Goal: Information Seeking & Learning: Learn about a topic

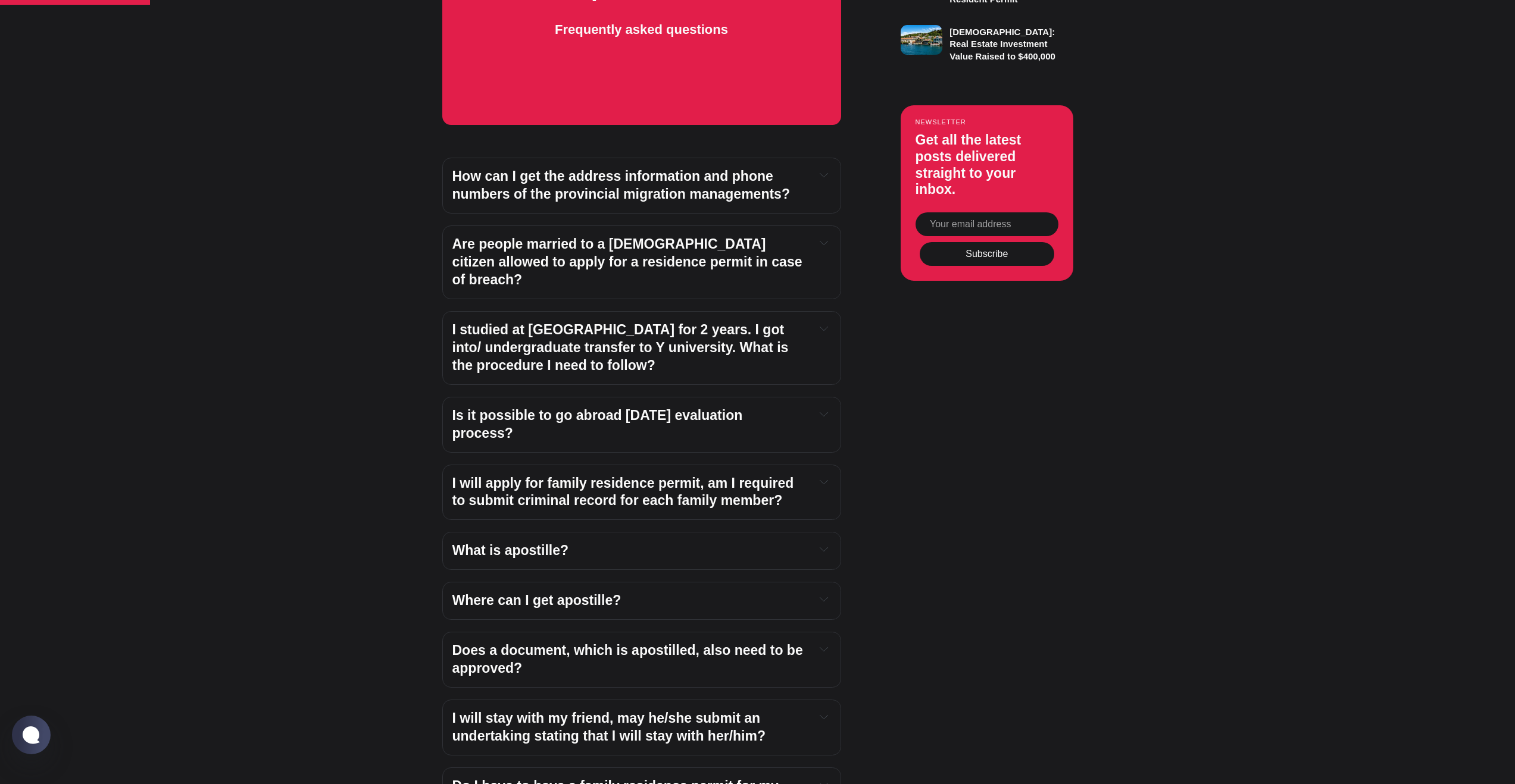
scroll to position [1060, 0]
click at [518, 182] on strong "How can I get the address information and phone numbers of the provincial migra…" at bounding box center [621, 184] width 337 height 33
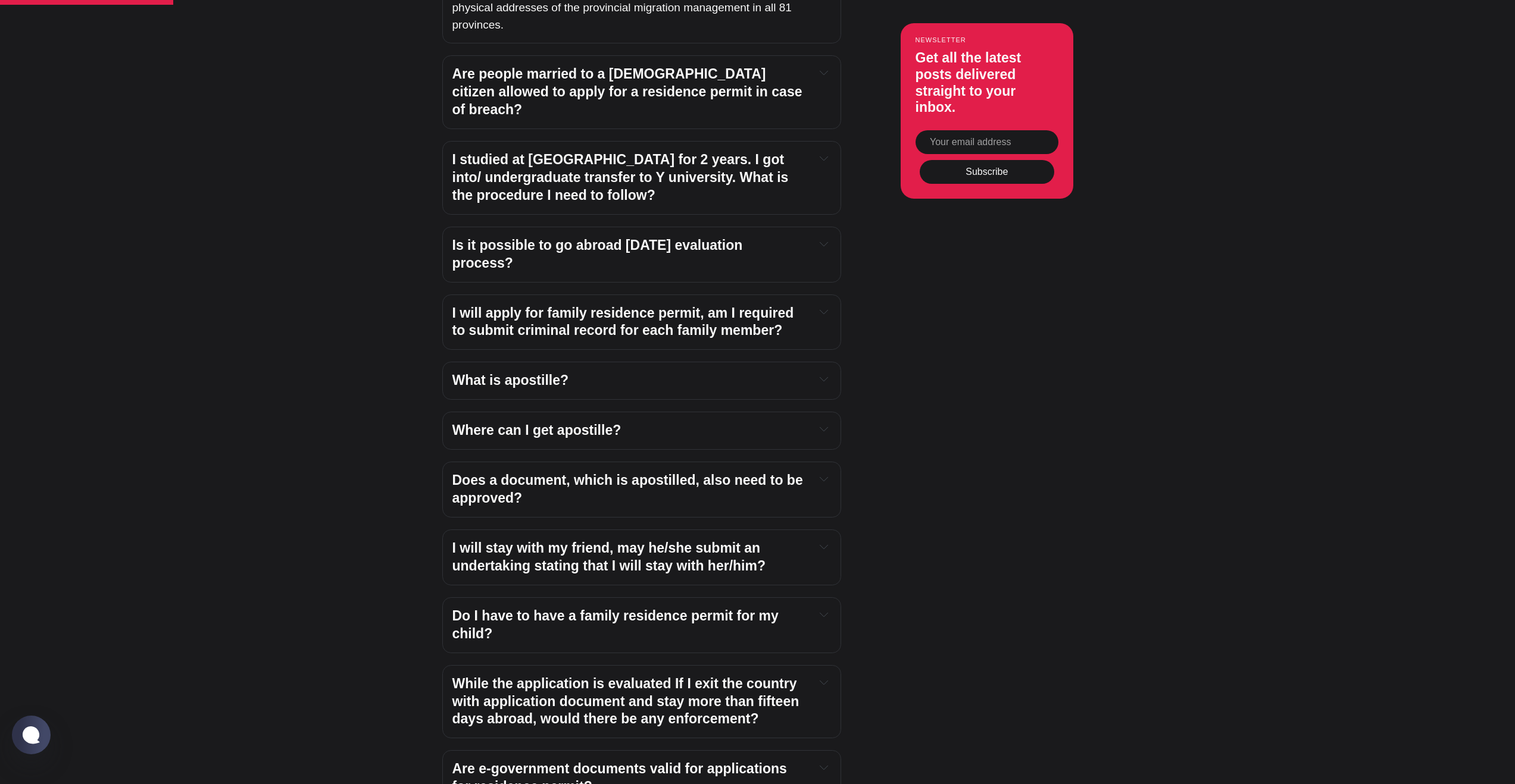
scroll to position [1312, 0]
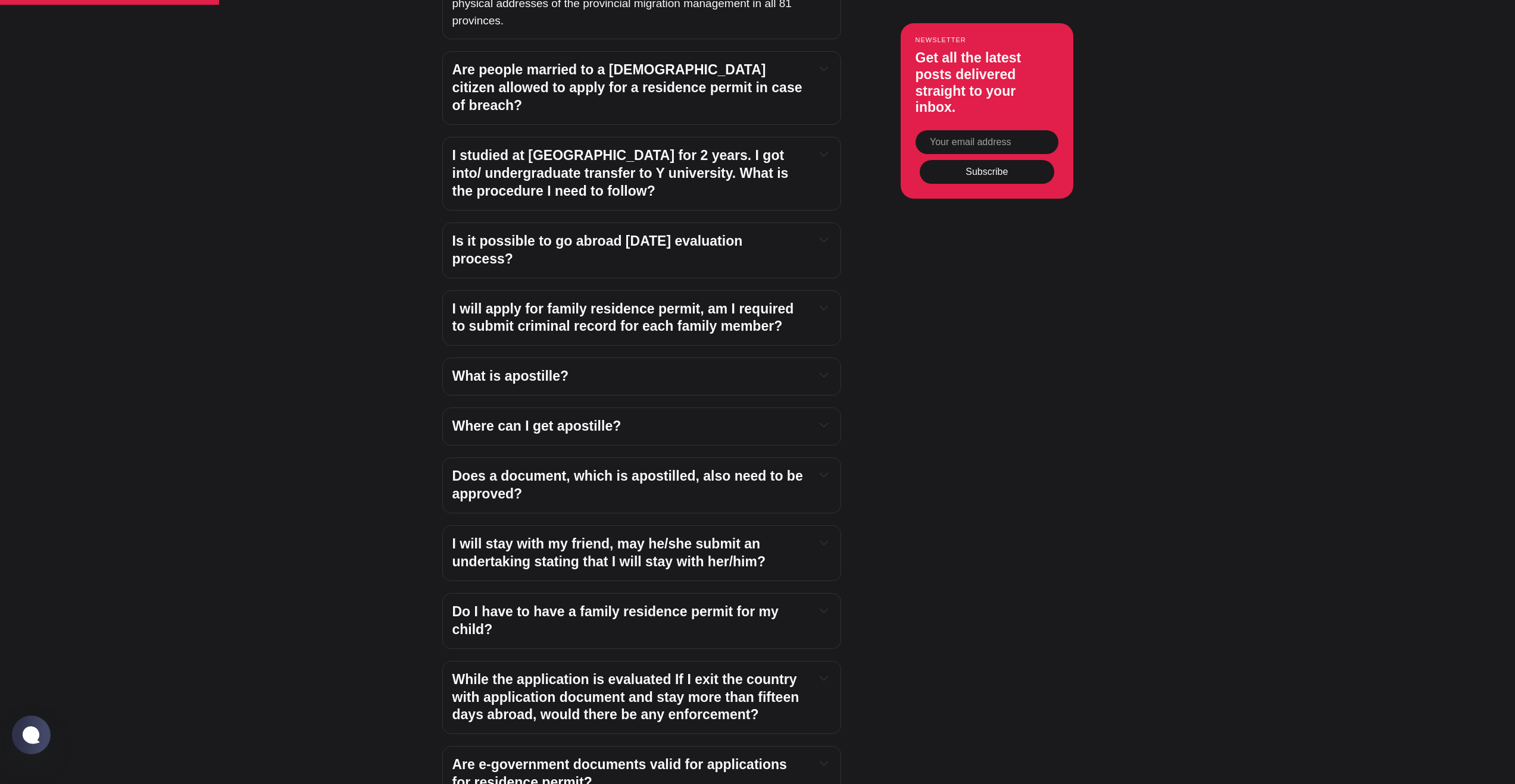
click at [565, 238] on h4 "Is it possible to go abroad [DATE] evaluation process?" at bounding box center [629, 250] width 354 height 35
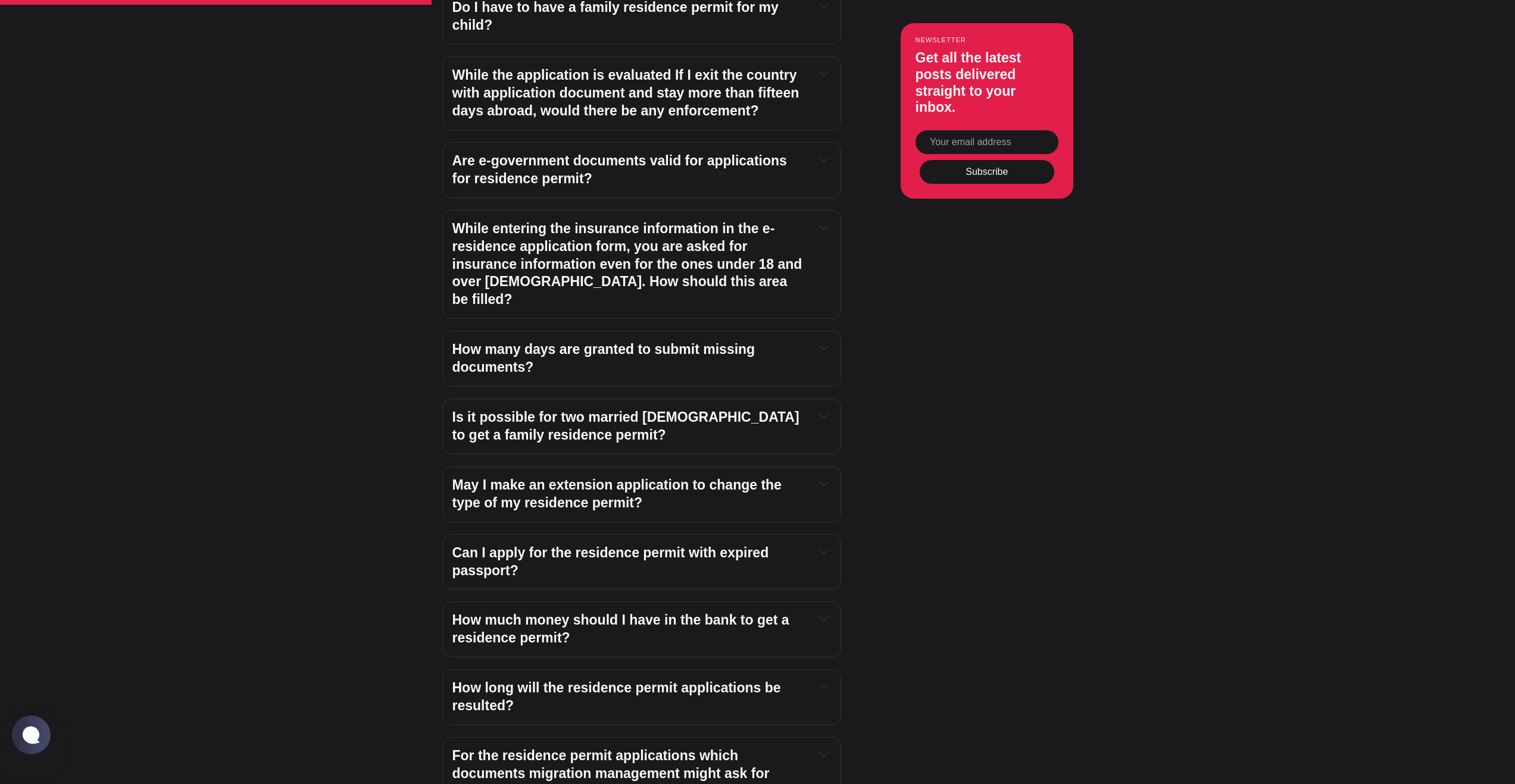
scroll to position [2111, 0]
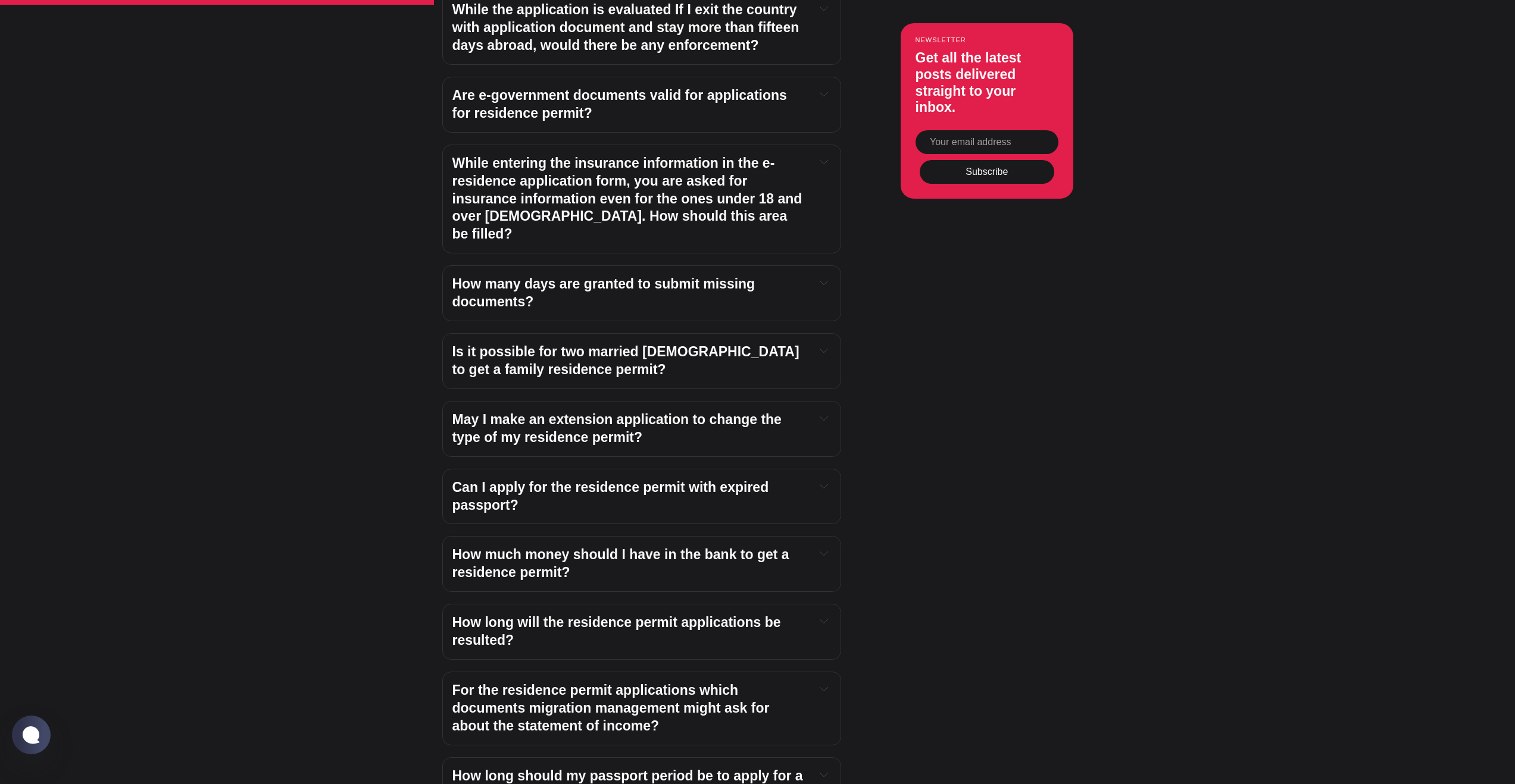
click at [601, 479] on h4 "Can I apply for the residence permit with expired passport?" at bounding box center [629, 496] width 354 height 35
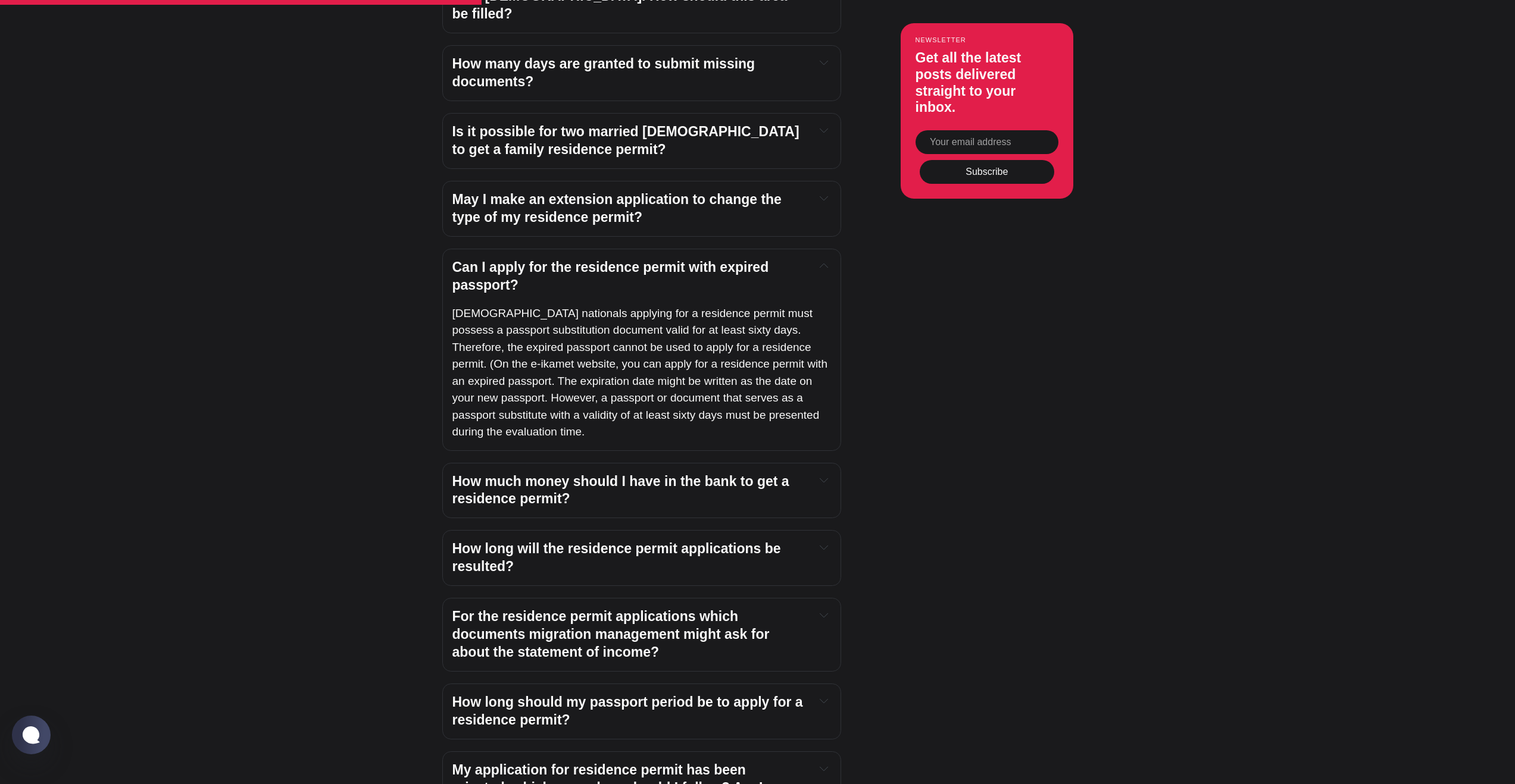
scroll to position [2332, 0]
click at [535, 539] on h4 "How long will the residence permit applications be resulted?" at bounding box center [629, 557] width 354 height 35
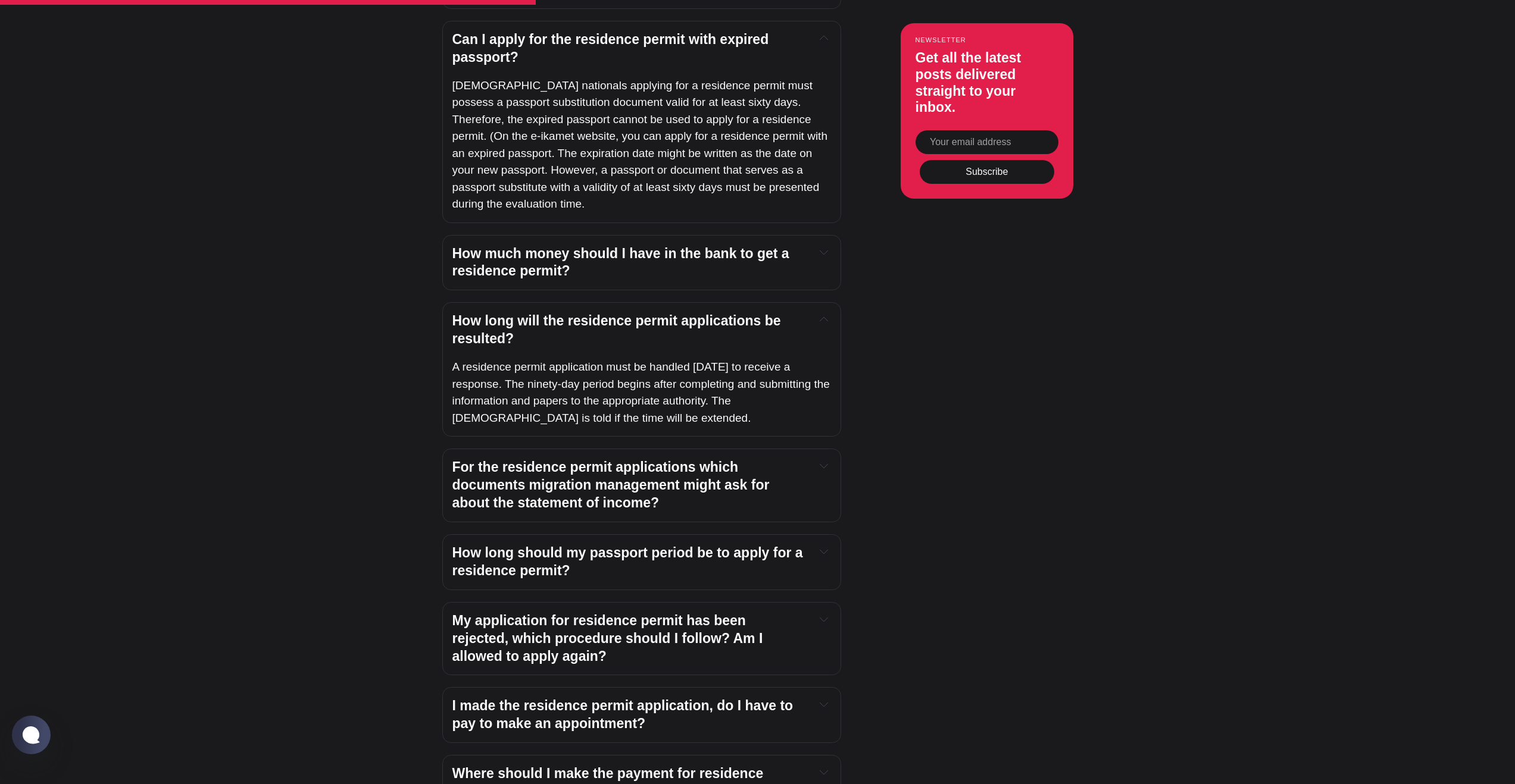
scroll to position [2561, 0]
click at [522, 542] on h4 "How long should my passport period be to apply for a residence permit?" at bounding box center [629, 559] width 354 height 35
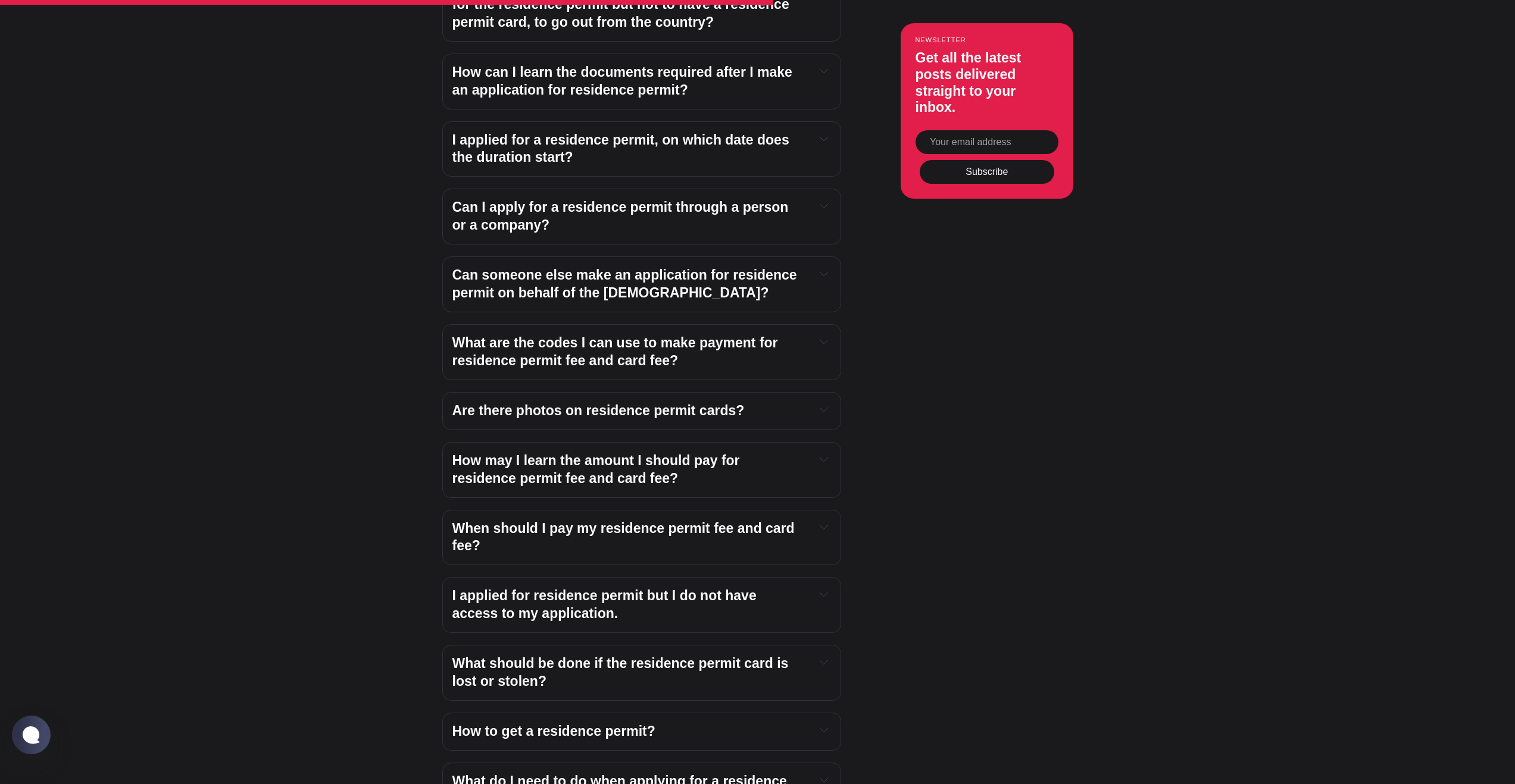
scroll to position [3479, 0]
click at [682, 517] on h4 "When should I pay my residence permit fee and card fee?" at bounding box center [629, 535] width 354 height 35
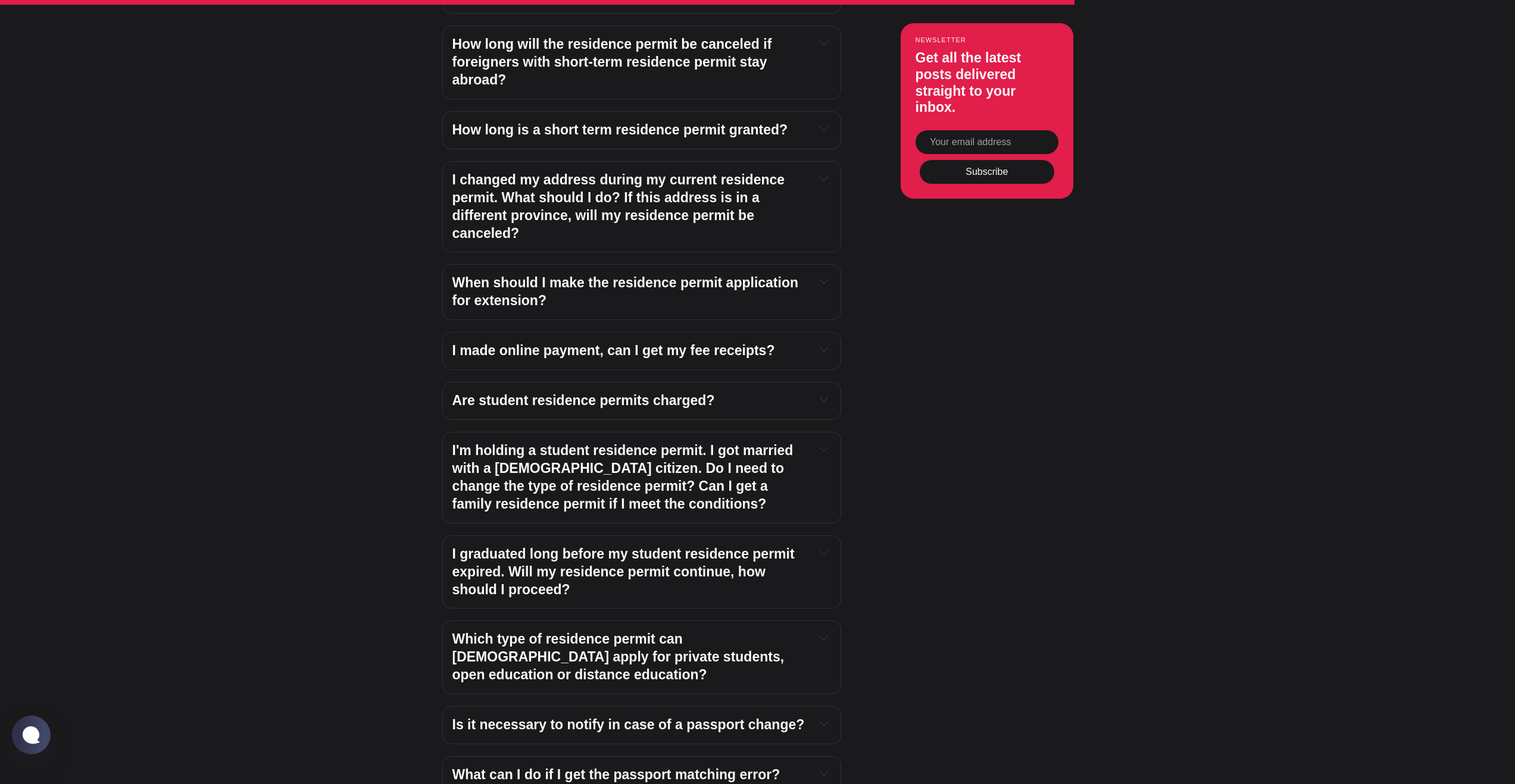
scroll to position [4668, 0]
click at [829, 392] on button at bounding box center [824, 399] width 13 height 14
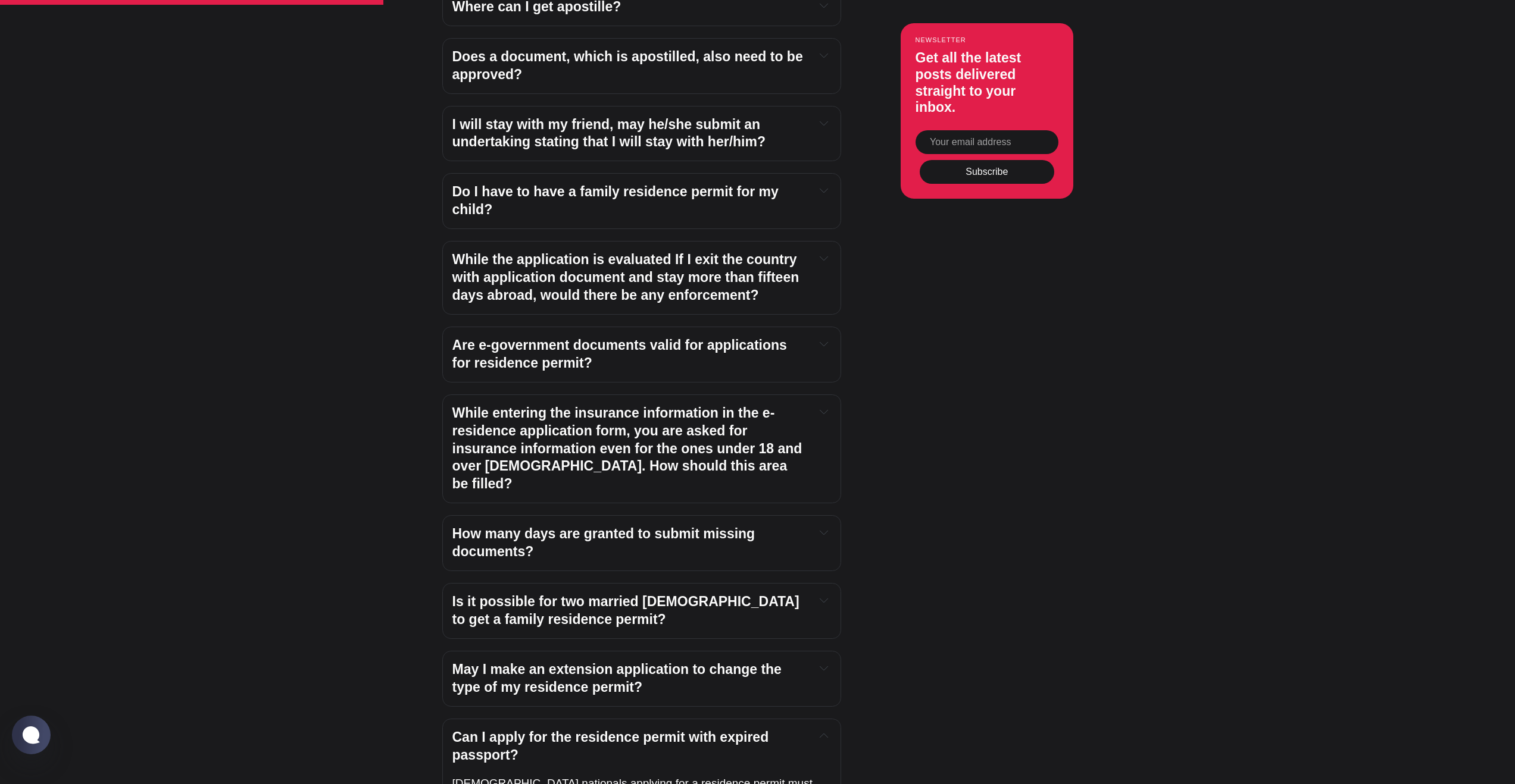
scroll to position [0, 0]
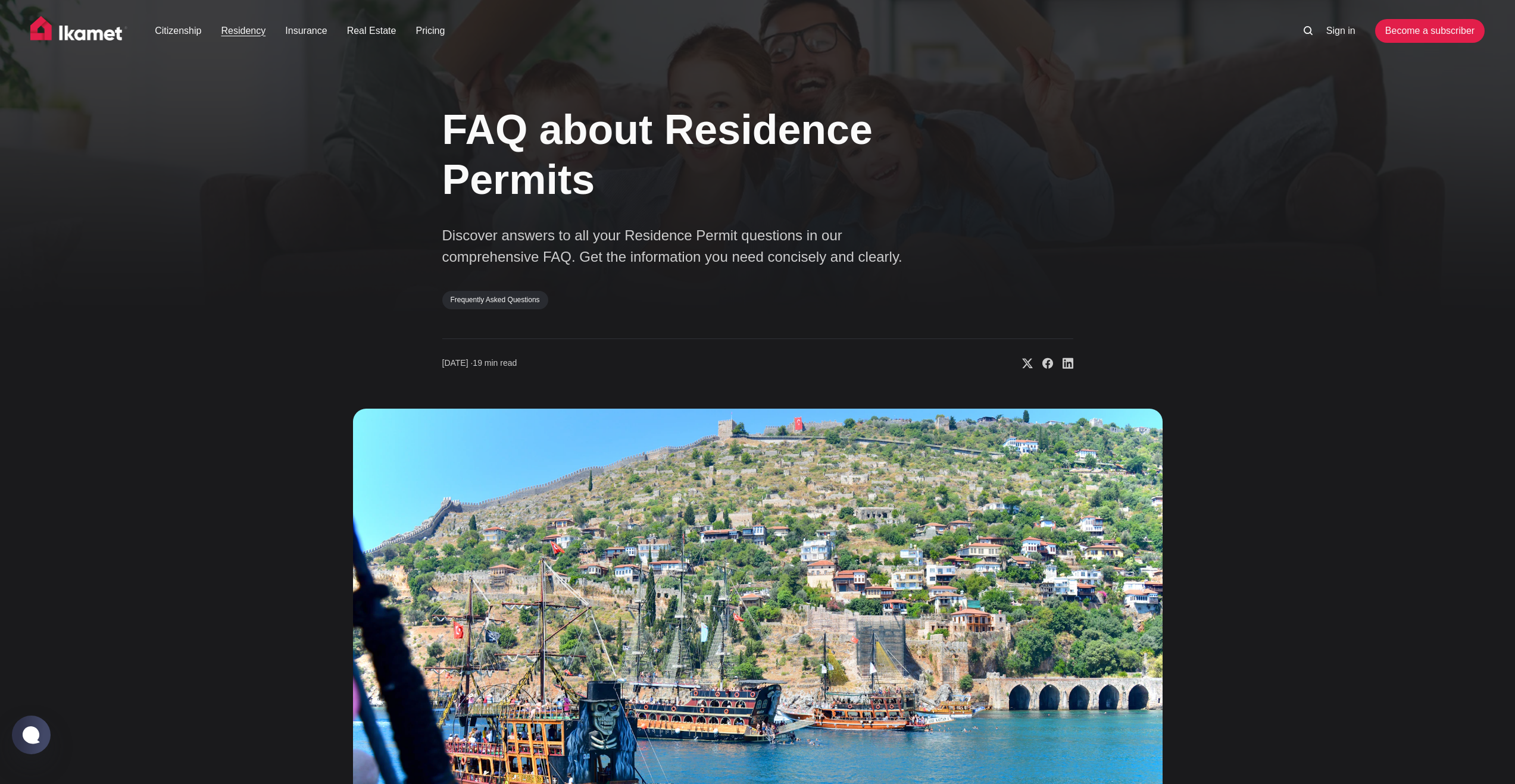
click at [242, 35] on link "Residency" at bounding box center [244, 31] width 45 height 14
